Goal: Task Accomplishment & Management: Manage account settings

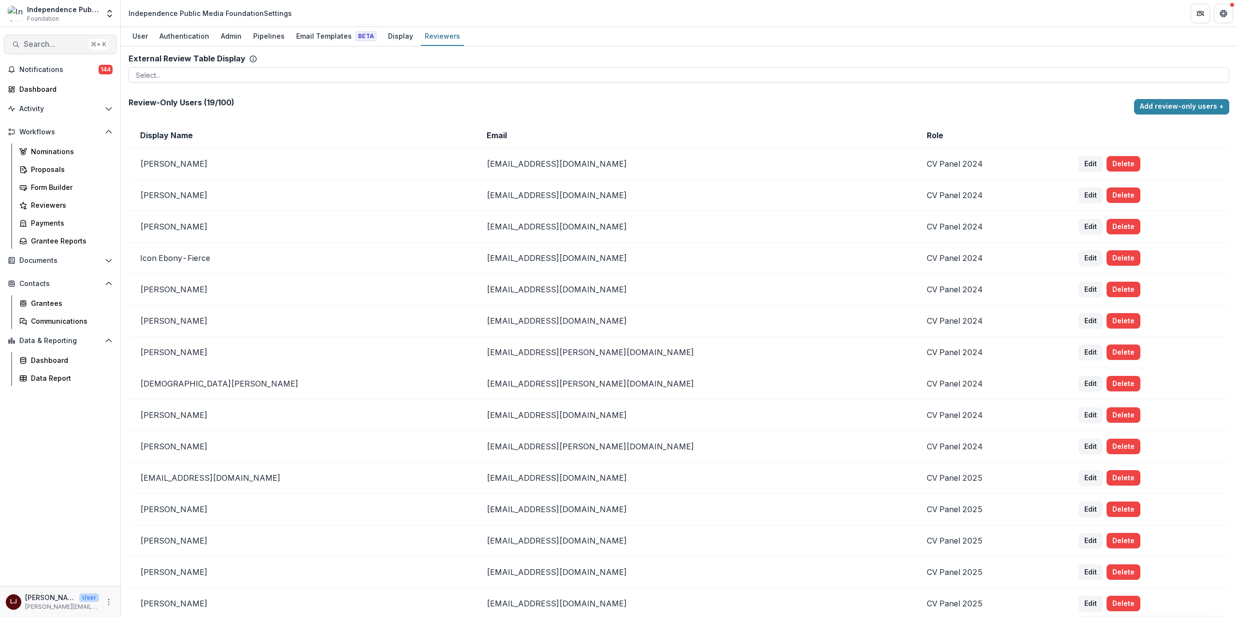
click at [56, 47] on span "Search..." at bounding box center [54, 44] width 61 height 9
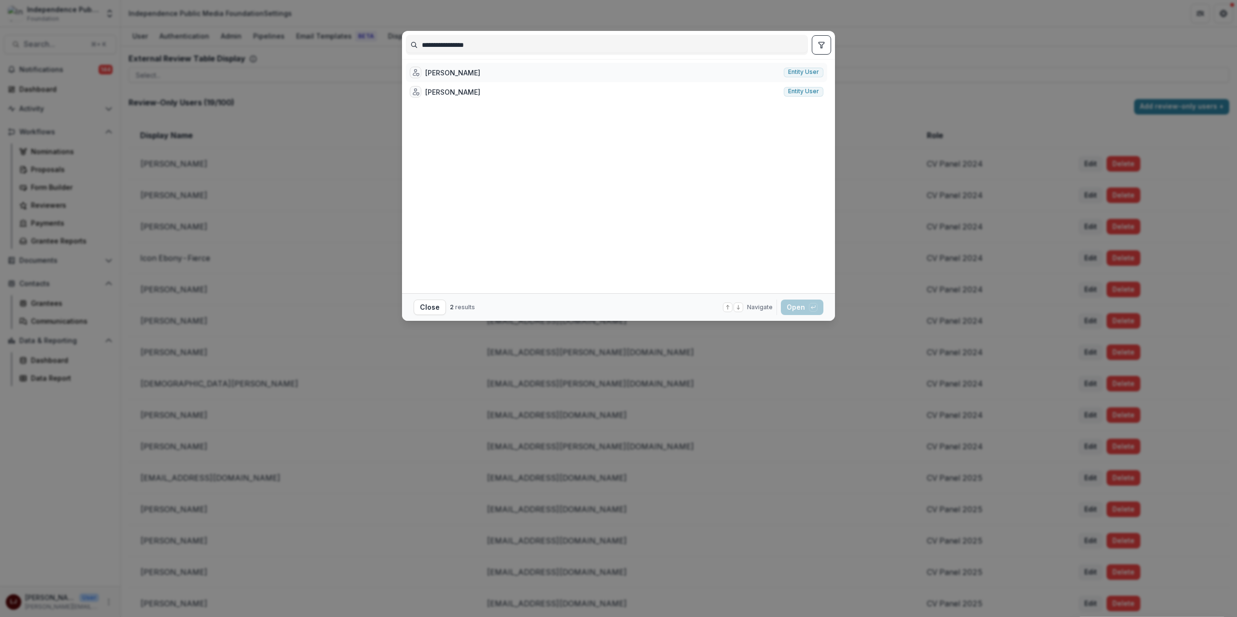
type input "**********"
click at [489, 71] on div "[PERSON_NAME] Entity user" at bounding box center [616, 72] width 421 height 19
click at [490, 84] on div "[PERSON_NAME] Entity user" at bounding box center [510, 91] width 209 height 19
click at [490, 68] on div "[PERSON_NAME] Entity user" at bounding box center [510, 72] width 209 height 19
click at [490, 69] on div "[PERSON_NAME] Entity user" at bounding box center [510, 72] width 209 height 19
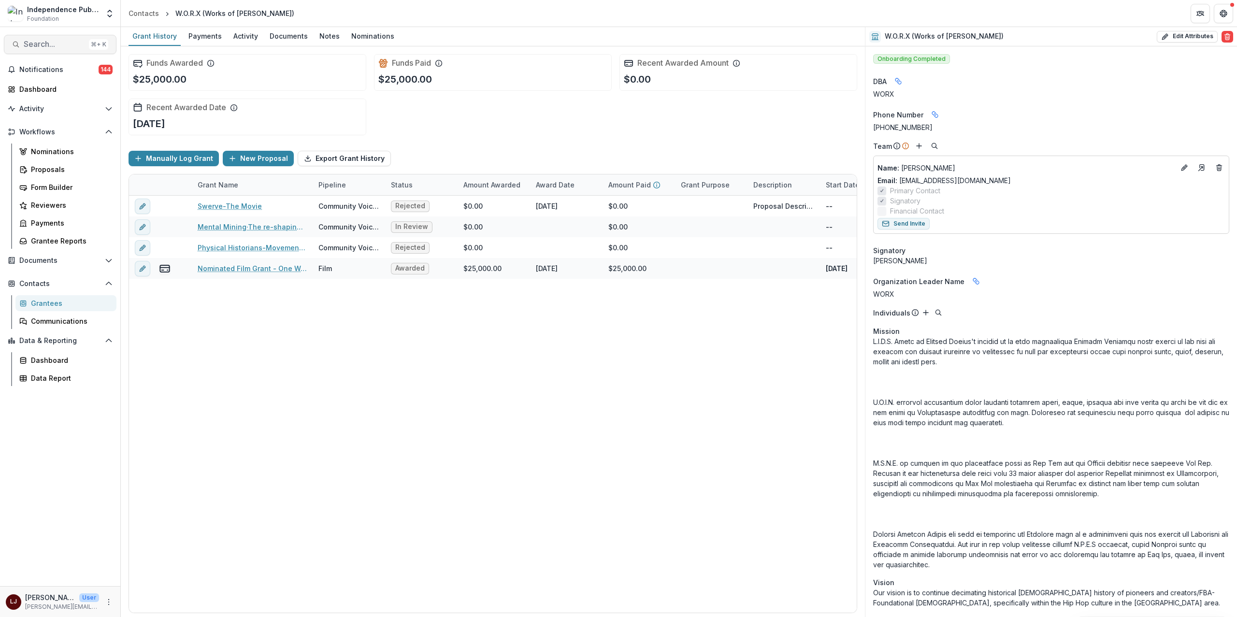
click at [55, 43] on span "Search..." at bounding box center [54, 44] width 61 height 9
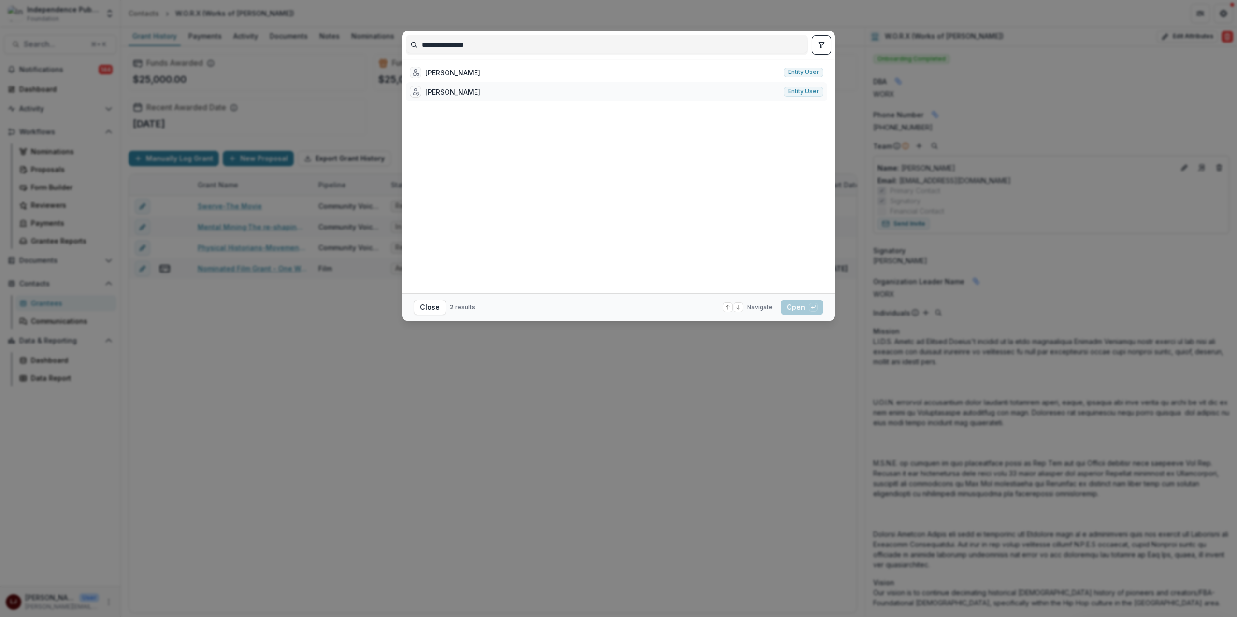
type input "**********"
click at [489, 91] on div "[PERSON_NAME] Entity user" at bounding box center [616, 91] width 421 height 19
click at [489, 91] on div "[PERSON_NAME] Entity user" at bounding box center [510, 91] width 209 height 19
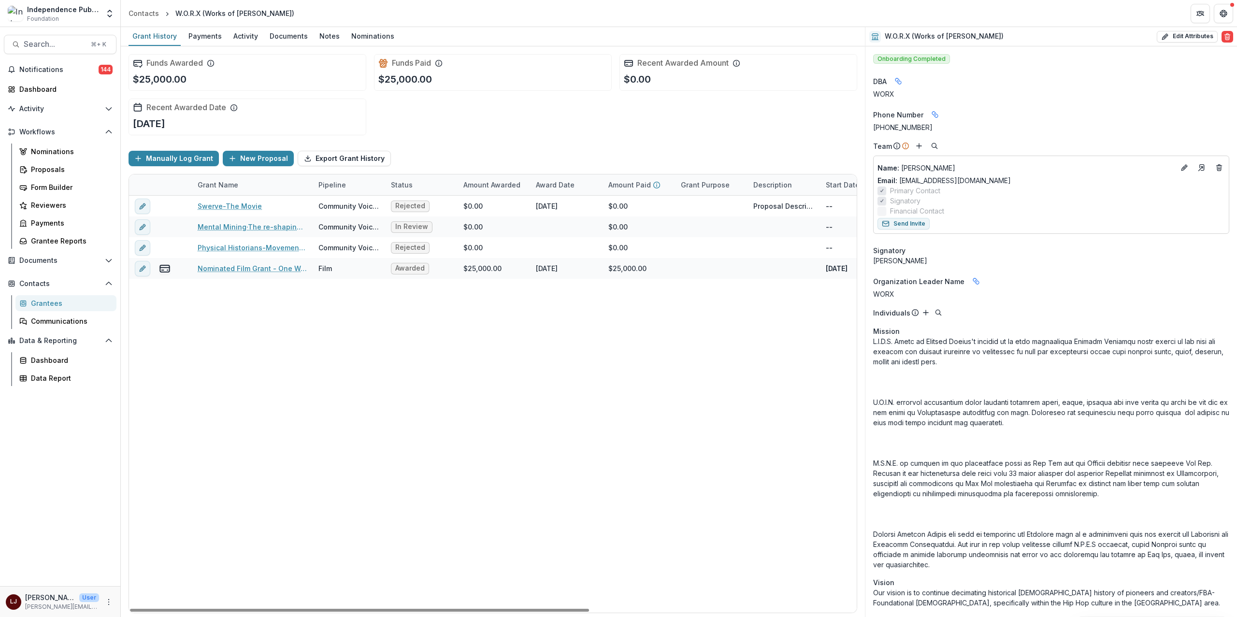
click at [567, 348] on div "Swerve-The Movie Community Voices Rejected $0.00 [DATE] $0.00 Proposal Descript…" at bounding box center [704, 404] width 1150 height 417
drag, startPoint x: 175, startPoint y: 14, endPoint x: 201, endPoint y: 11, distance: 25.2
click at [201, 11] on div "W.O.R.X (Works of [PERSON_NAME])" at bounding box center [234, 13] width 119 height 10
copy div "W.O.R.X"
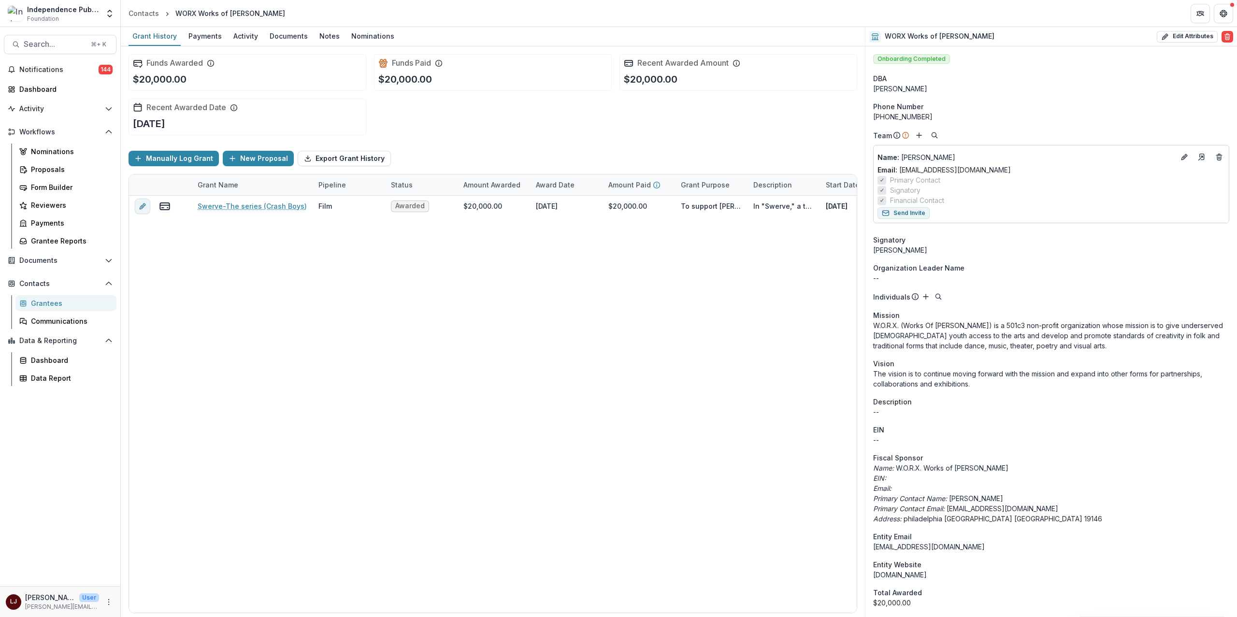
click at [183, 10] on div "WORX Works of Raphael Xavier" at bounding box center [230, 13] width 110 height 10
click at [611, 335] on div "Swerve-The series (Crash Boys) Film Awarded $20,000.00 March 15, 2024 $20,000.0…" at bounding box center [704, 404] width 1150 height 417
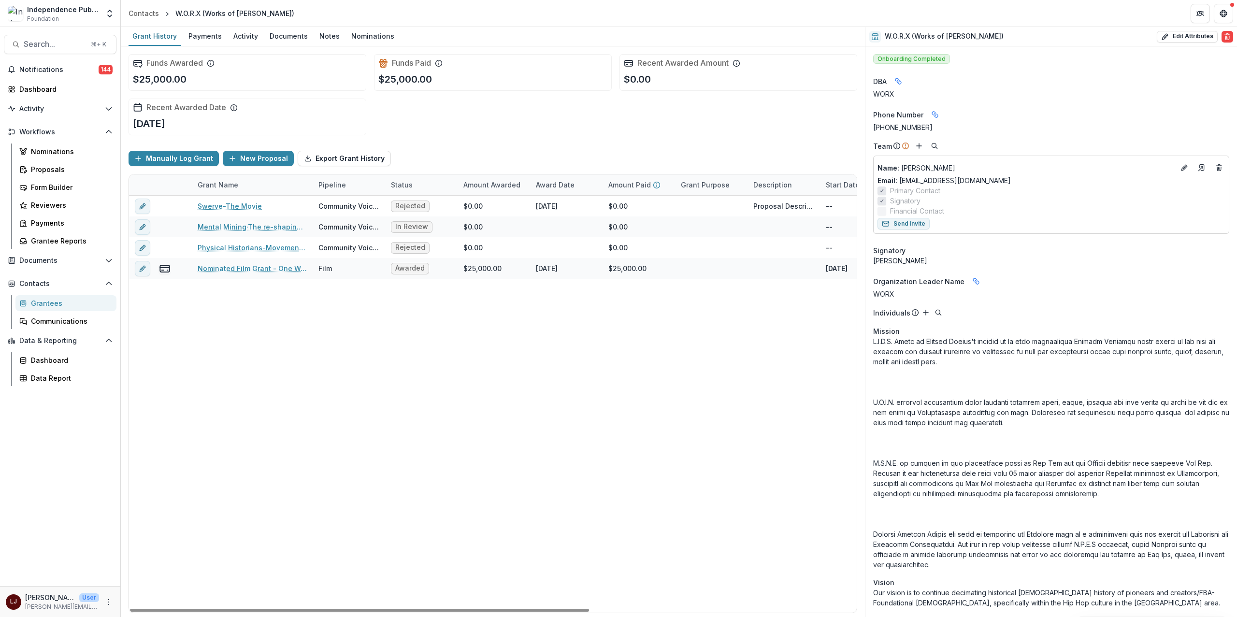
click at [321, 341] on div "Swerve-The Movie Community Voices Rejected $0.00 May 27, 2021 $0.00 Proposal De…" at bounding box center [704, 404] width 1150 height 417
click at [231, 225] on link "Mental Mining·The re-shaping of thought" at bounding box center [252, 227] width 109 height 10
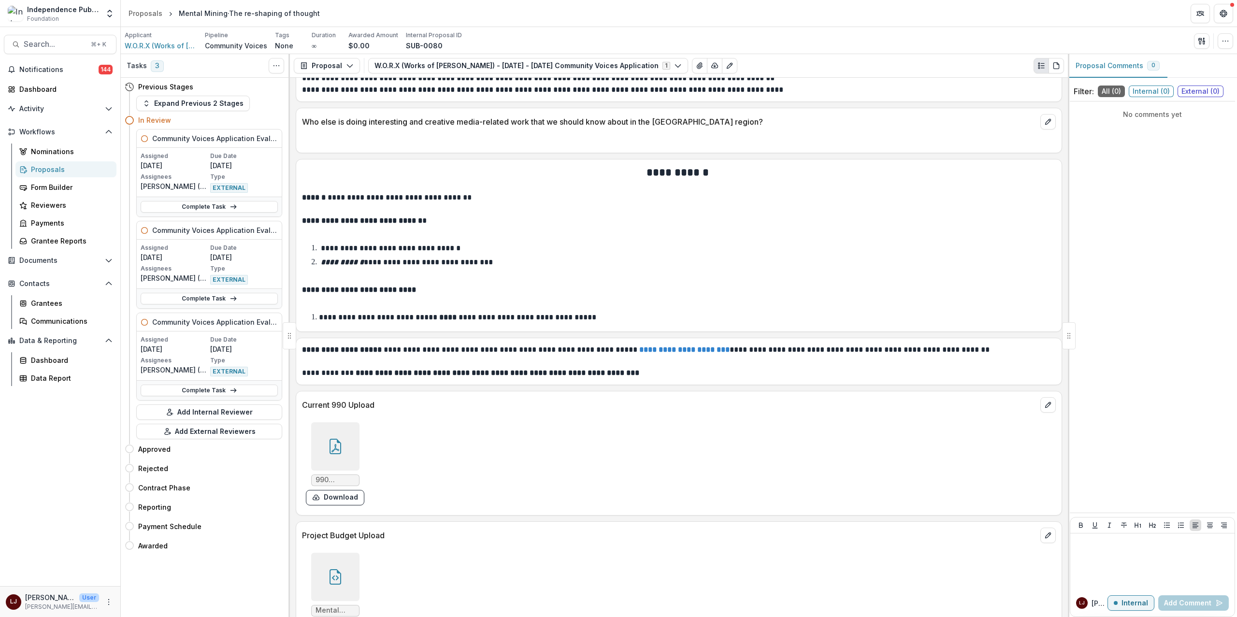
scroll to position [5119, 0]
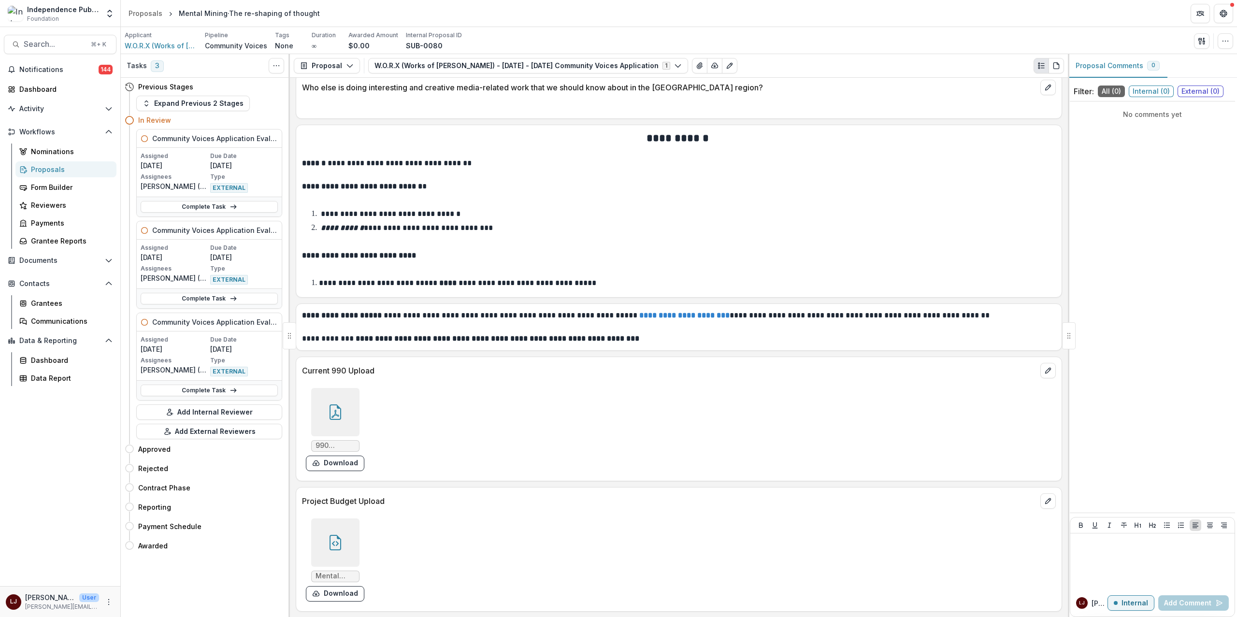
click at [321, 543] on div at bounding box center [335, 543] width 48 height 48
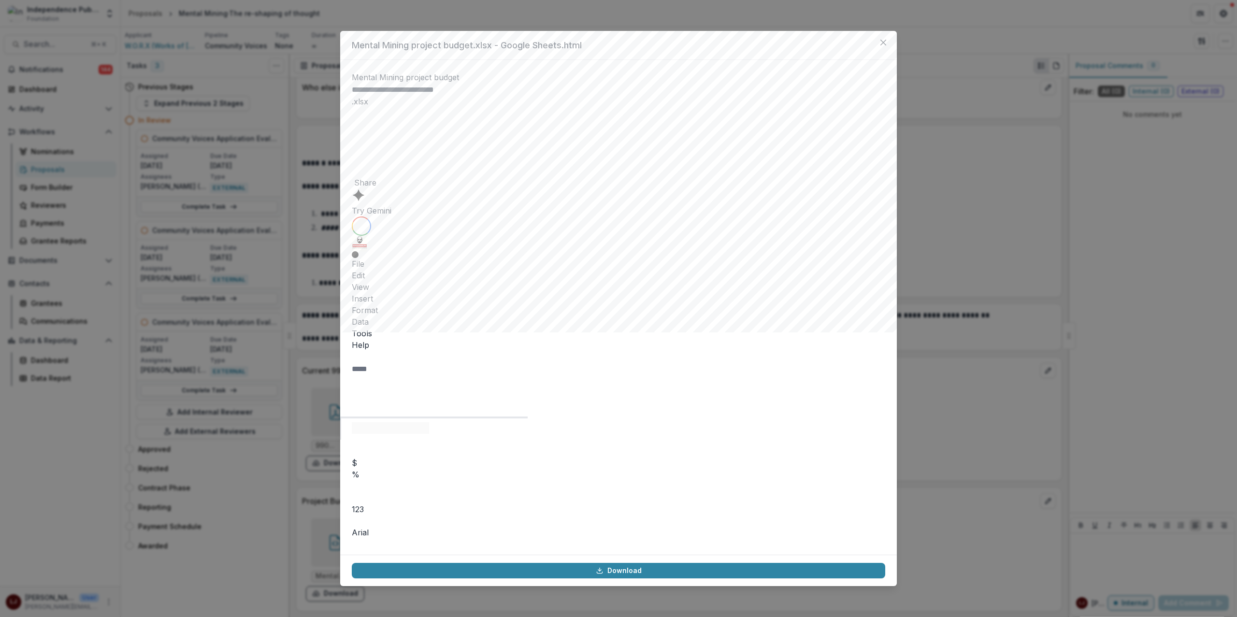
click at [974, 402] on div "**********" at bounding box center [618, 308] width 1237 height 617
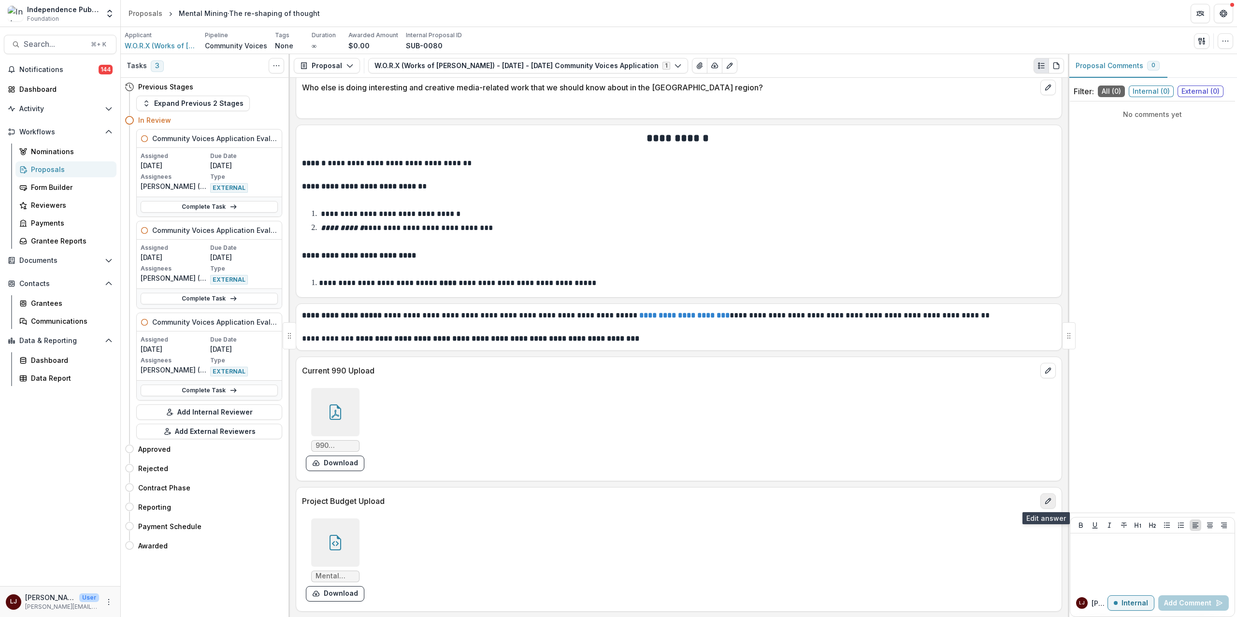
click at [1044, 502] on icon "edit" at bounding box center [1048, 501] width 8 height 8
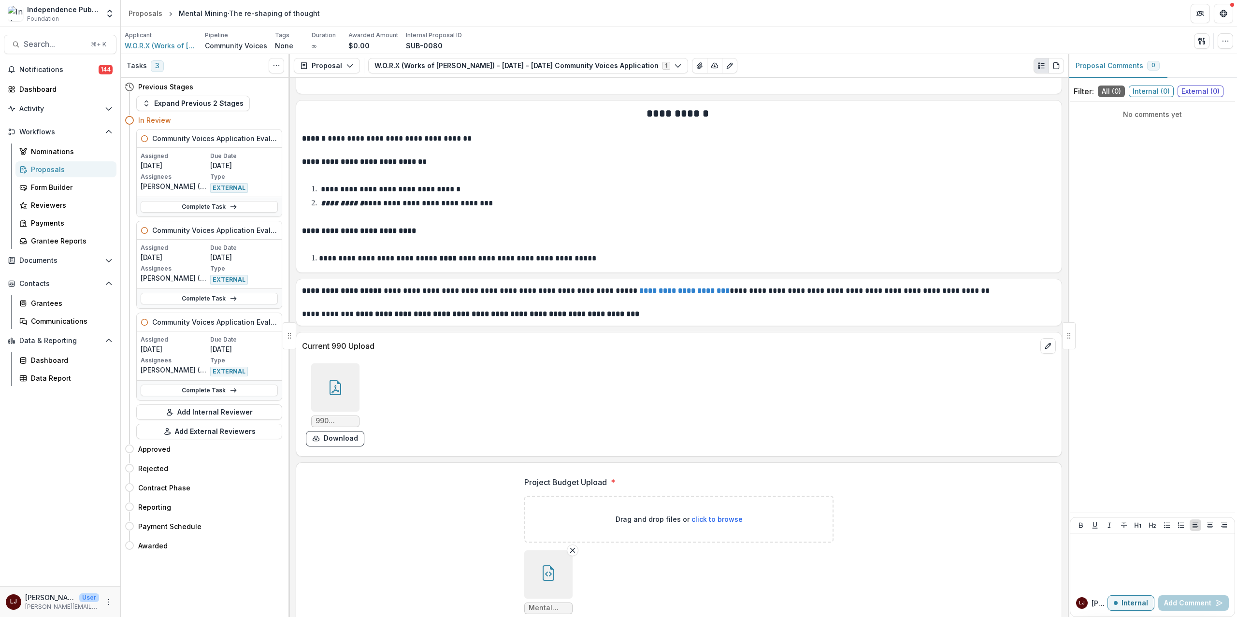
click at [572, 552] on line "Remove File" at bounding box center [573, 550] width 4 height 4
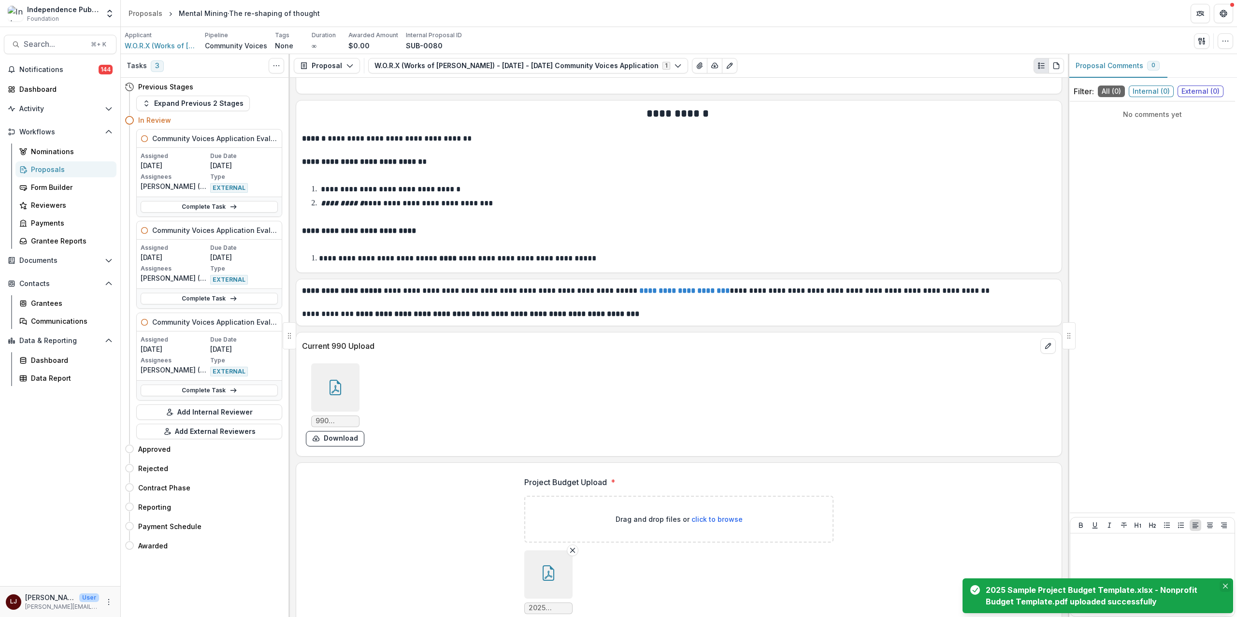
click at [1226, 586] on icon "Close" at bounding box center [1225, 586] width 5 height 5
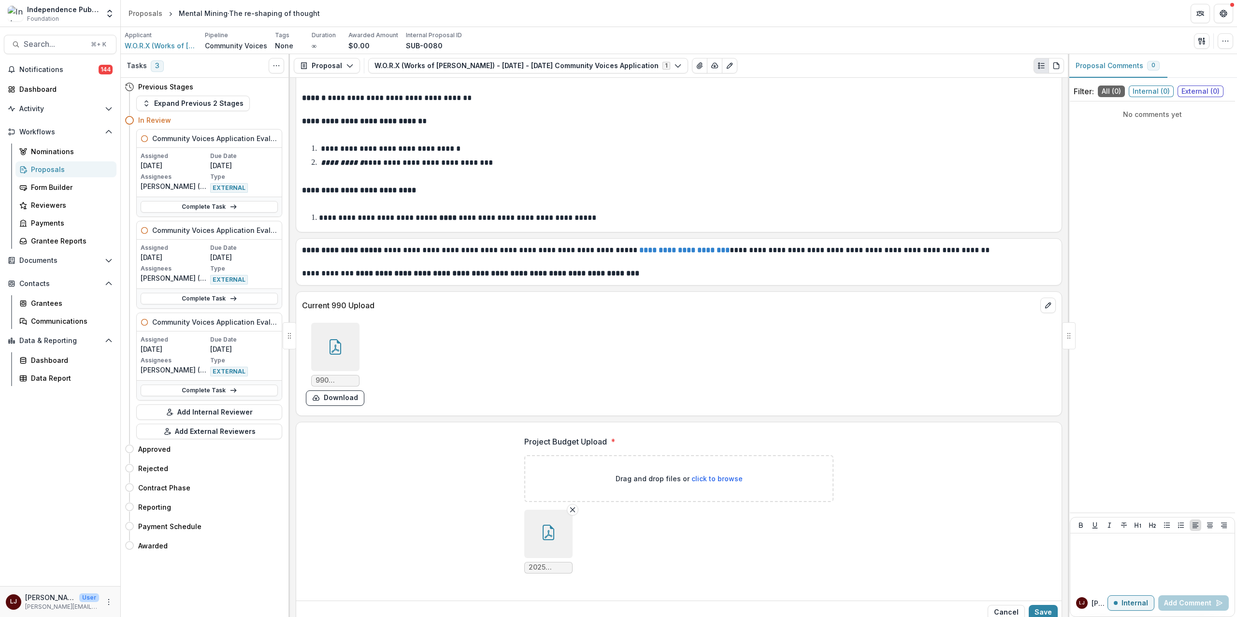
scroll to position [5196, 0]
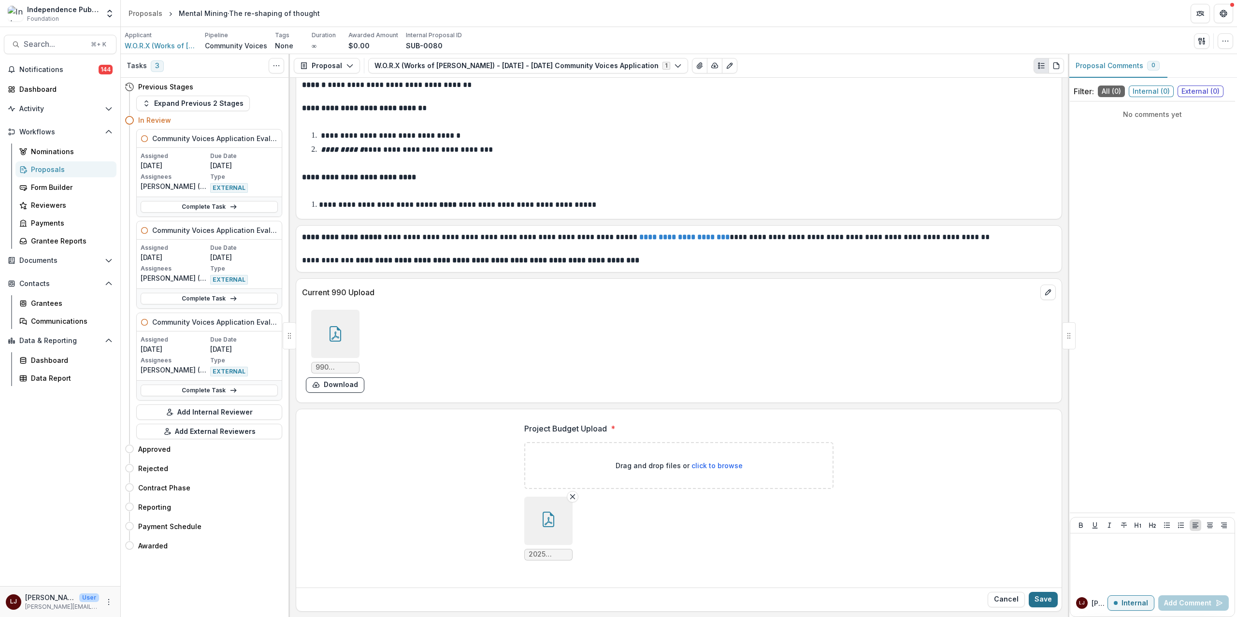
click at [1032, 598] on button "Save" at bounding box center [1043, 599] width 29 height 15
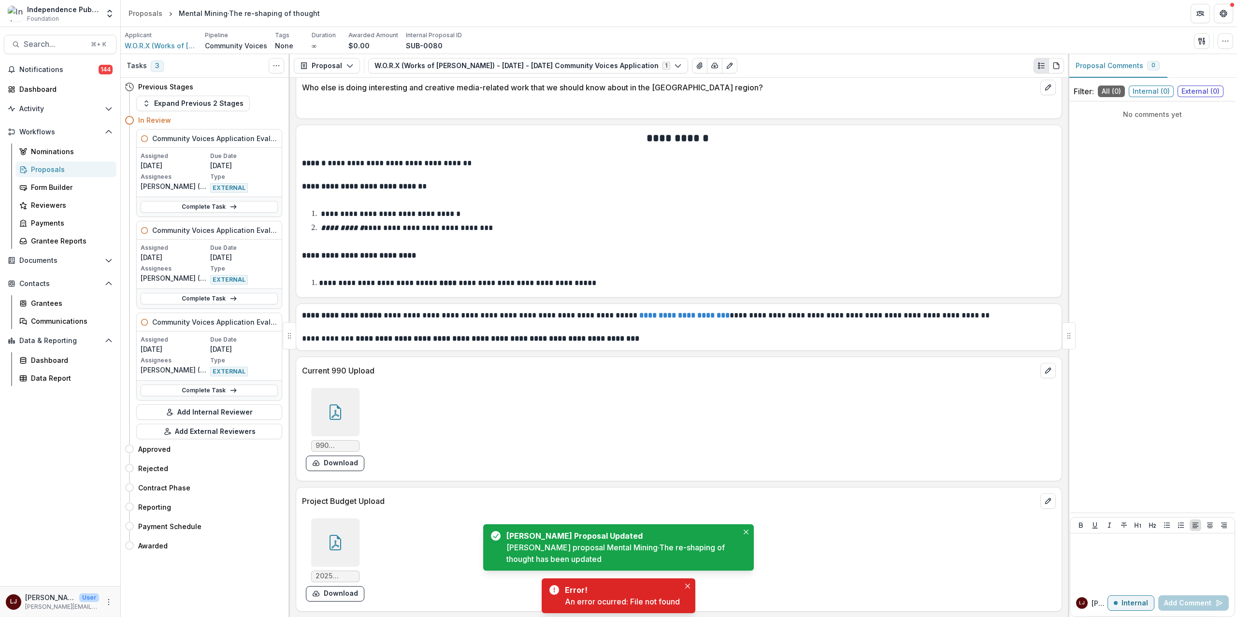
click at [332, 546] on icon at bounding box center [336, 544] width 8 height 8
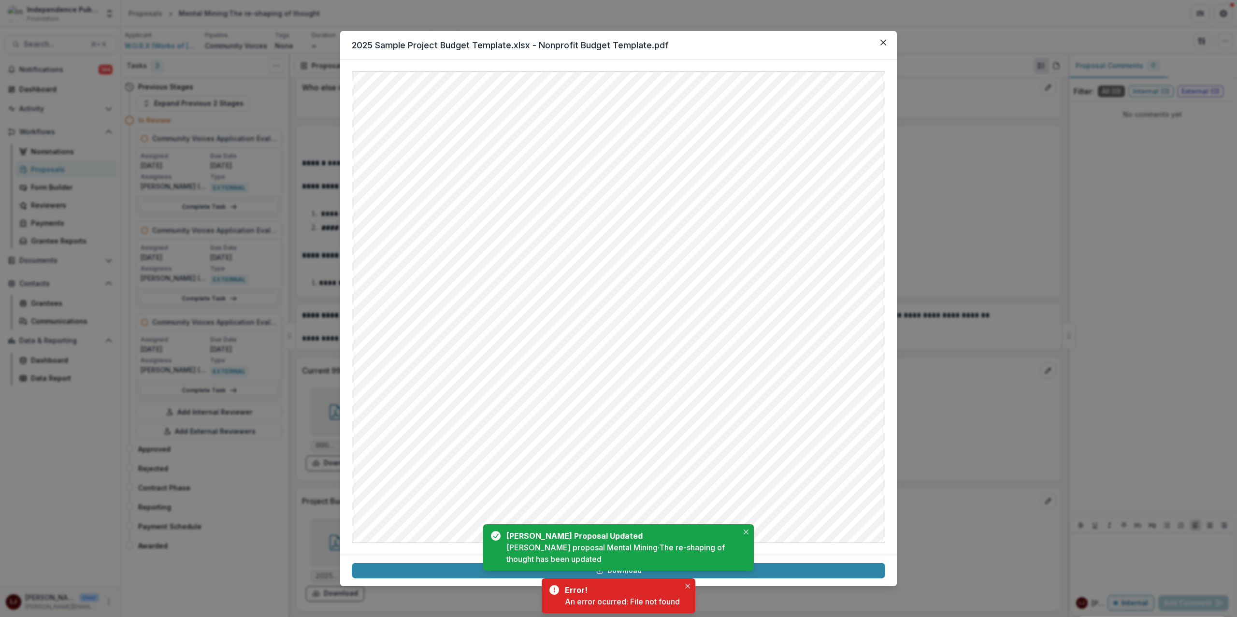
click at [254, 299] on div "2025 Sample Project Budget Template.xlsx - Nonprofit Budget Template.pdf Downlo…" at bounding box center [618, 308] width 1237 height 617
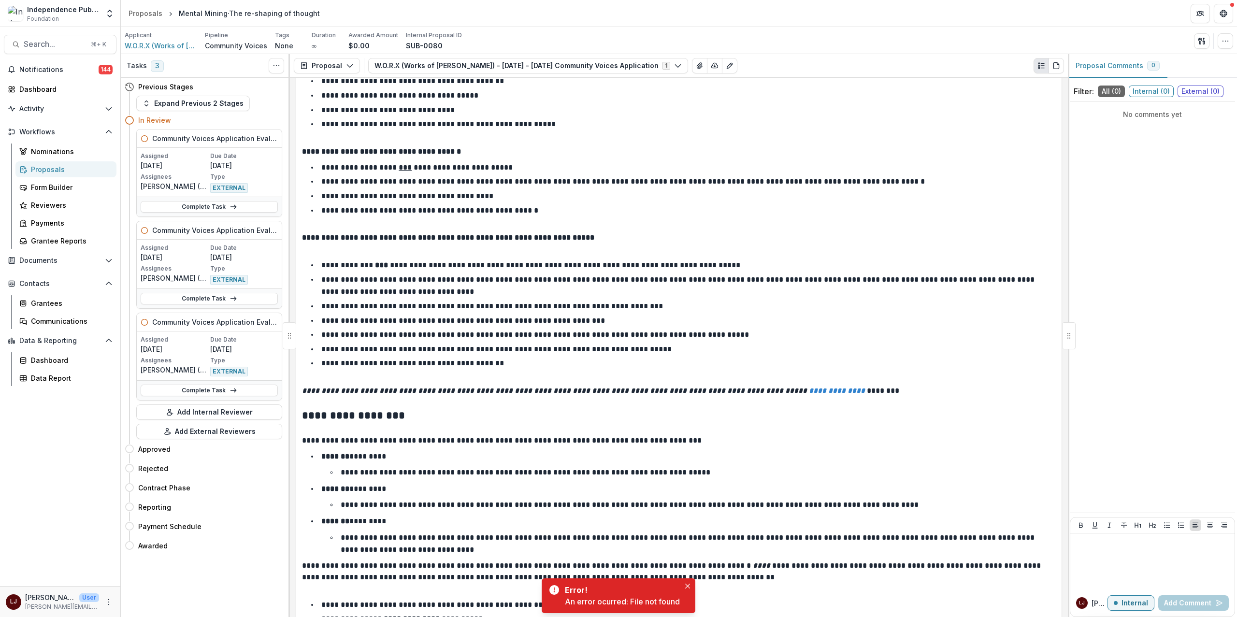
scroll to position [172, 0]
